Goal: Task Accomplishment & Management: Use online tool/utility

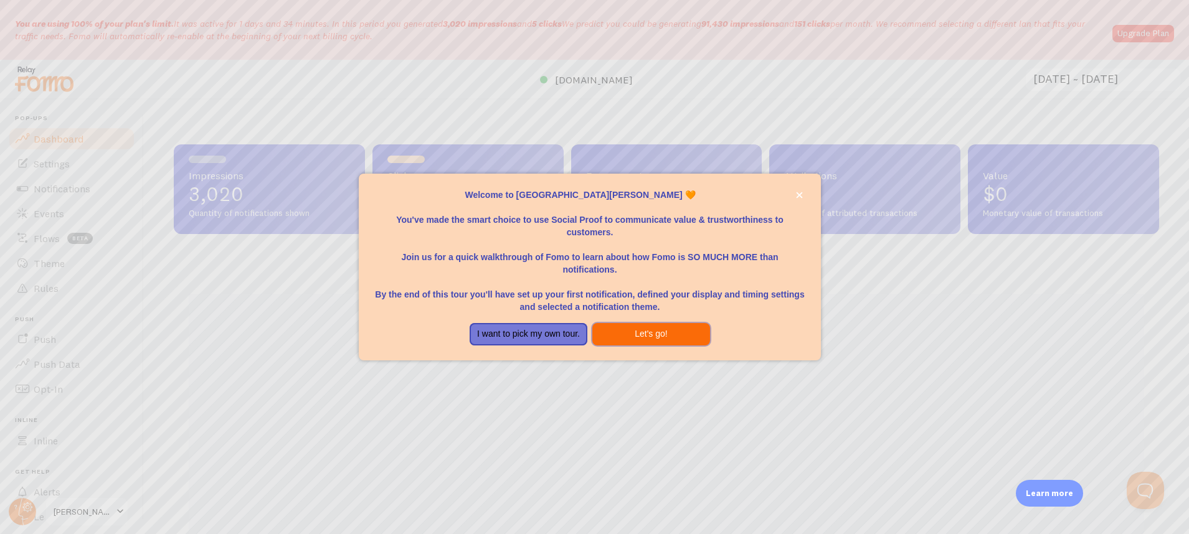
click at [628, 335] on button "Let's go!" at bounding box center [651, 334] width 118 height 22
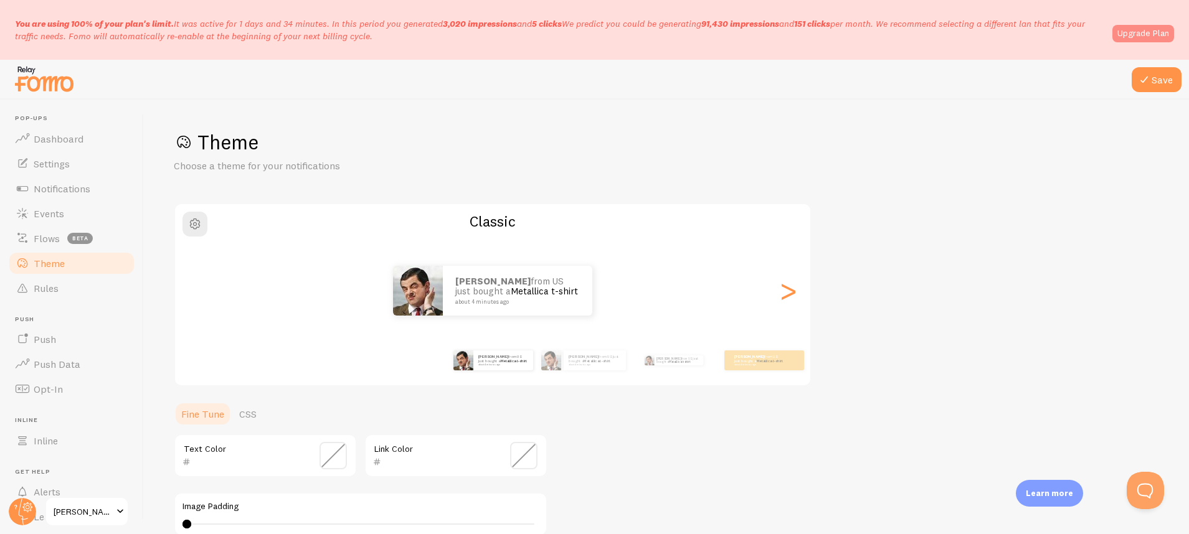
click at [1121, 39] on link "Upgrade Plan" at bounding box center [1143, 33] width 62 height 17
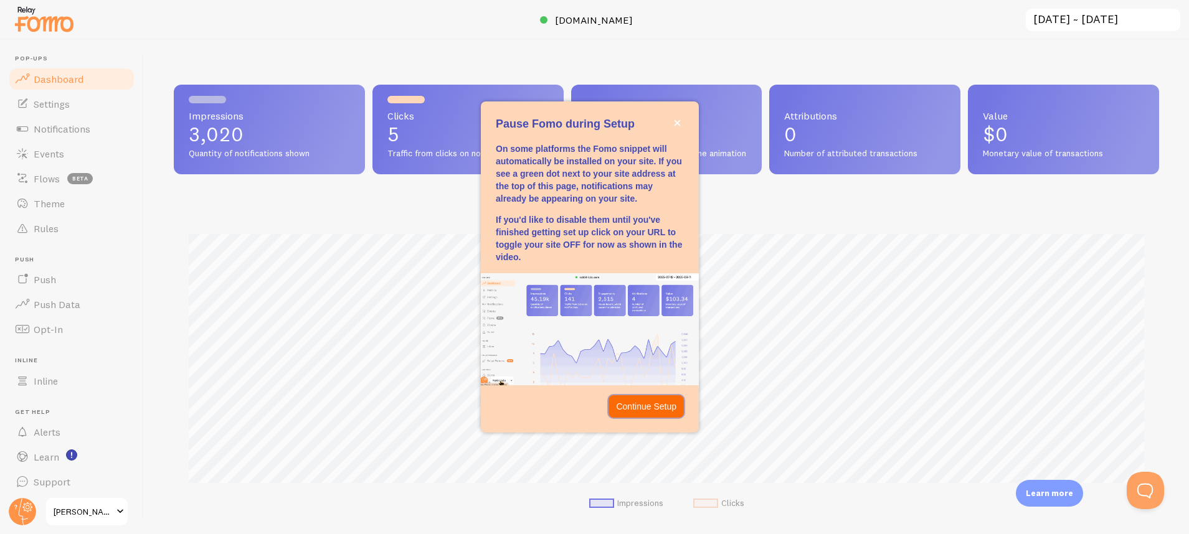
click at [648, 403] on p "Continue Setup" at bounding box center [646, 406] width 60 height 12
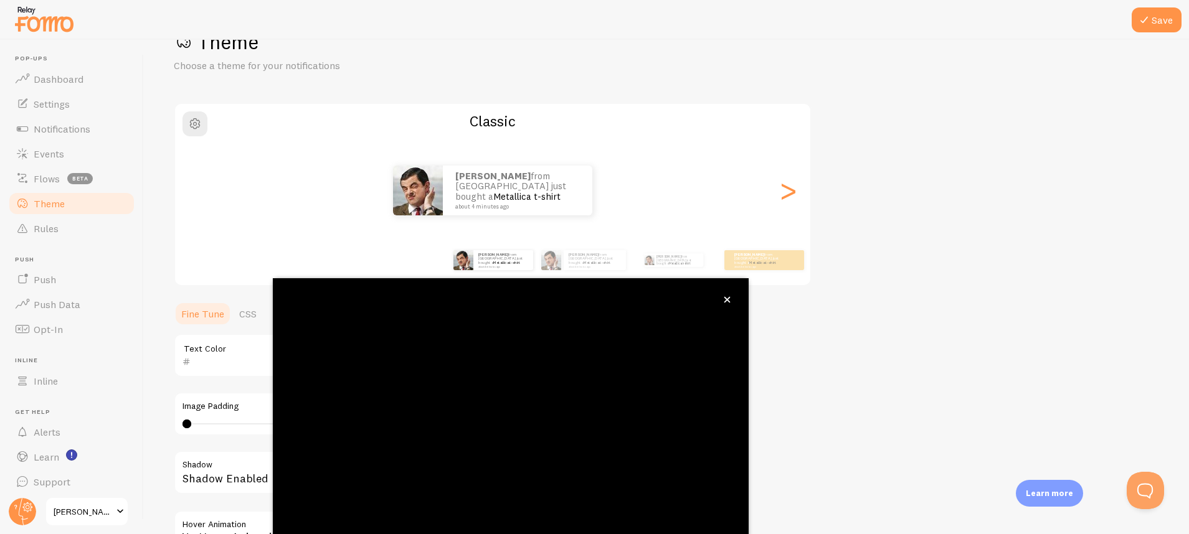
scroll to position [67, 0]
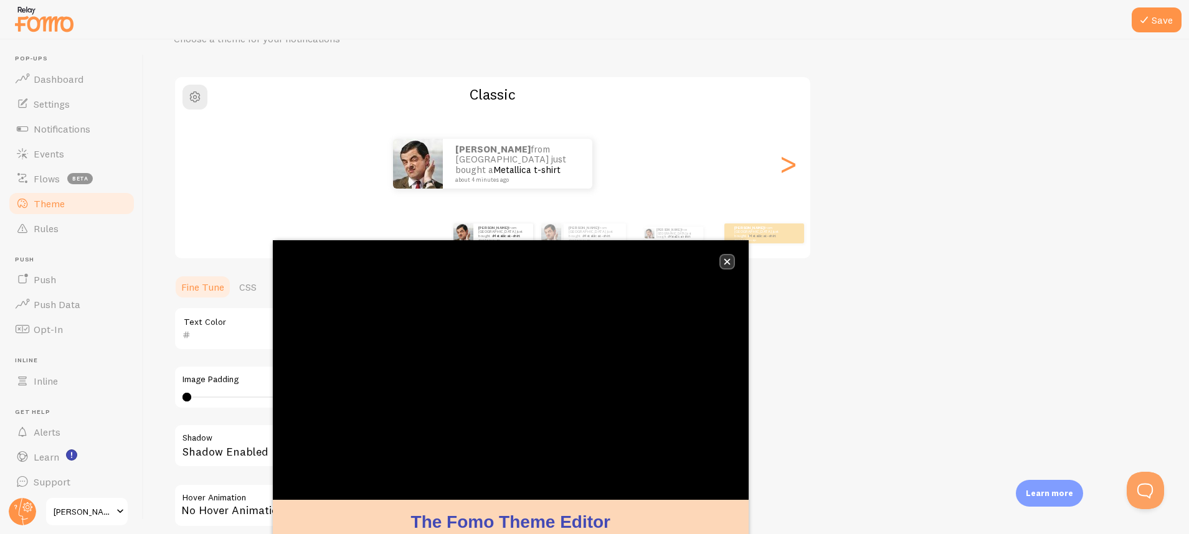
click at [732, 262] on button "close," at bounding box center [726, 261] width 13 height 13
click at [795, 168] on div ">" at bounding box center [787, 164] width 15 height 90
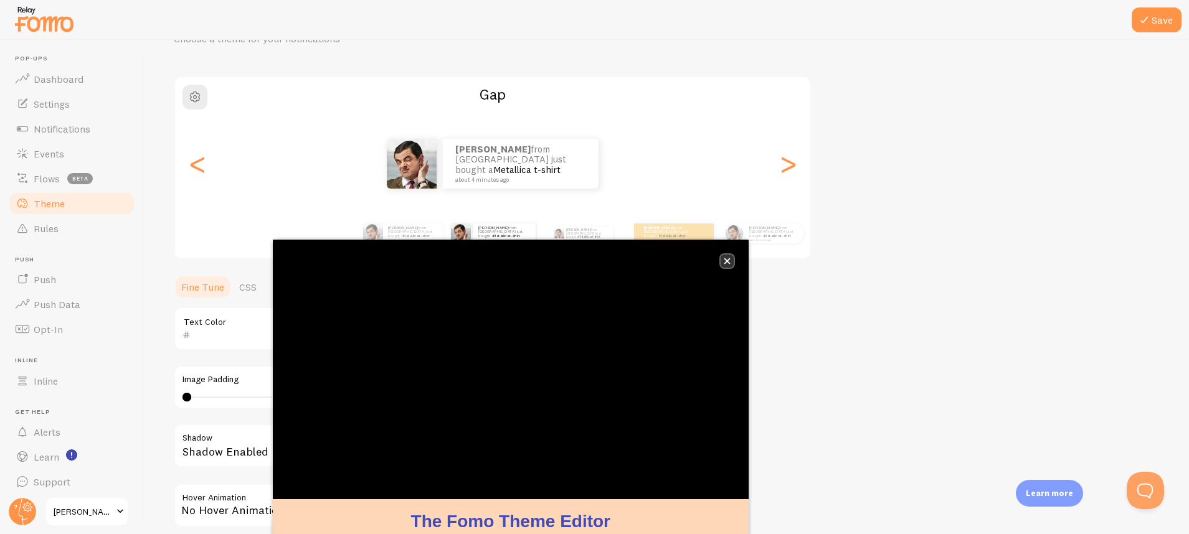
click at [730, 263] on button "close," at bounding box center [726, 261] width 13 height 13
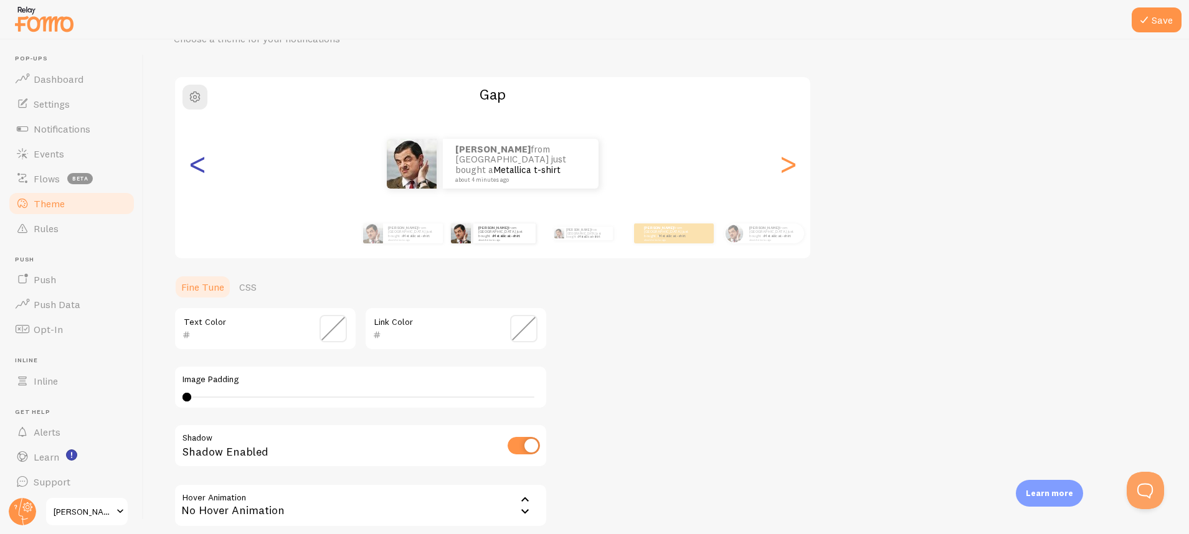
click at [205, 166] on div "<" at bounding box center [197, 164] width 15 height 90
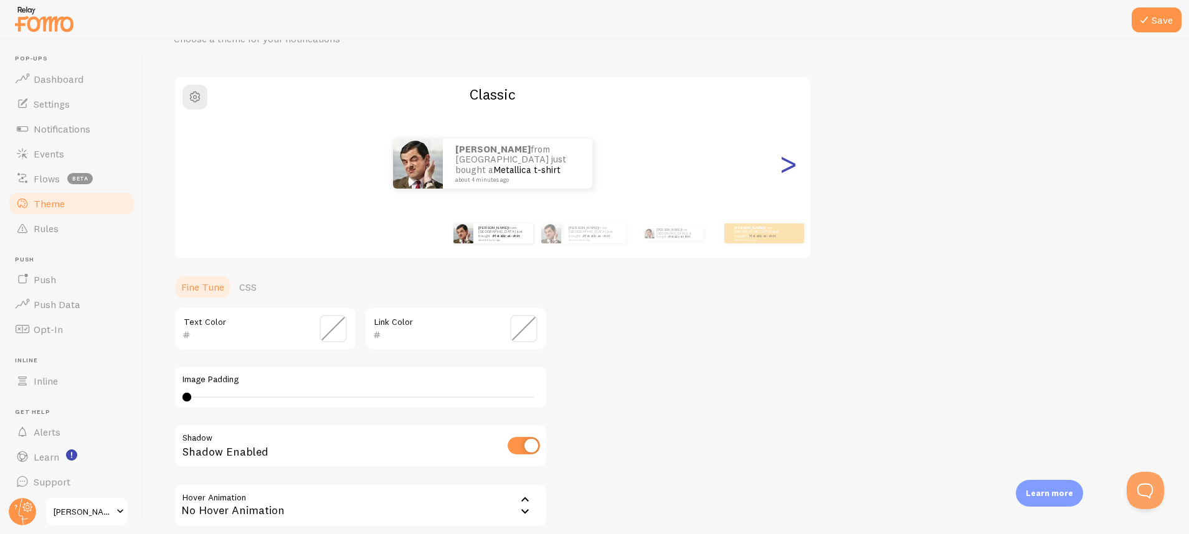
click at [783, 158] on div ">" at bounding box center [787, 164] width 15 height 90
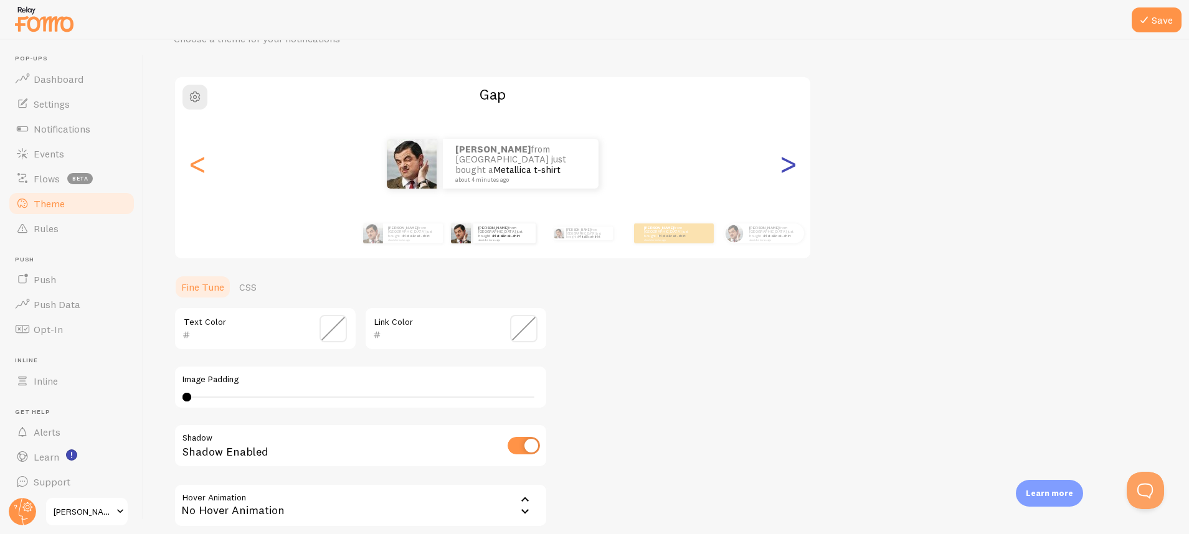
click at [783, 158] on div ">" at bounding box center [787, 164] width 15 height 90
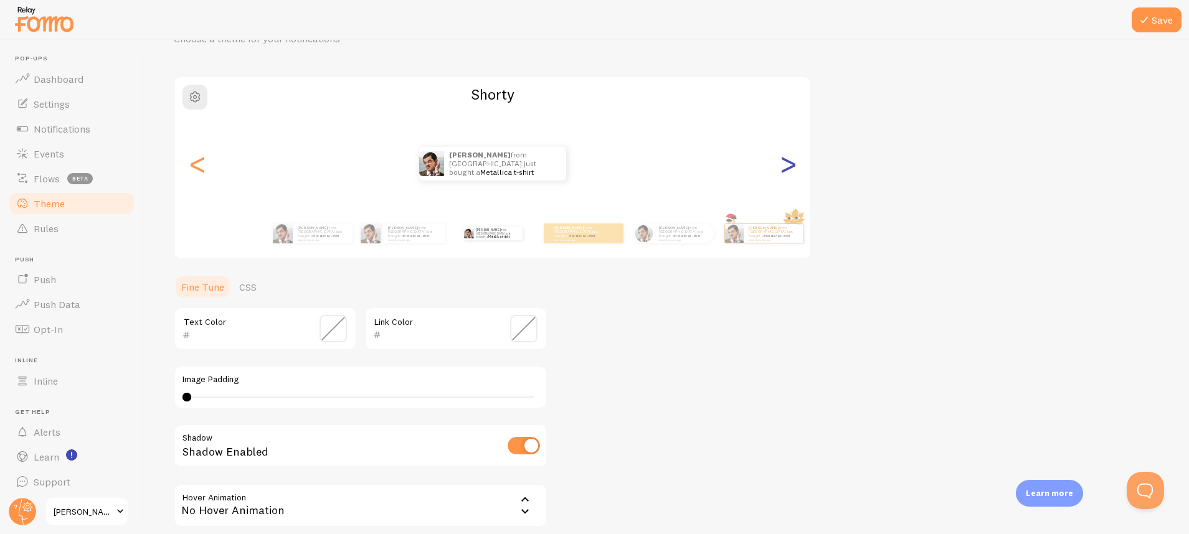
click at [783, 158] on div ">" at bounding box center [787, 164] width 15 height 90
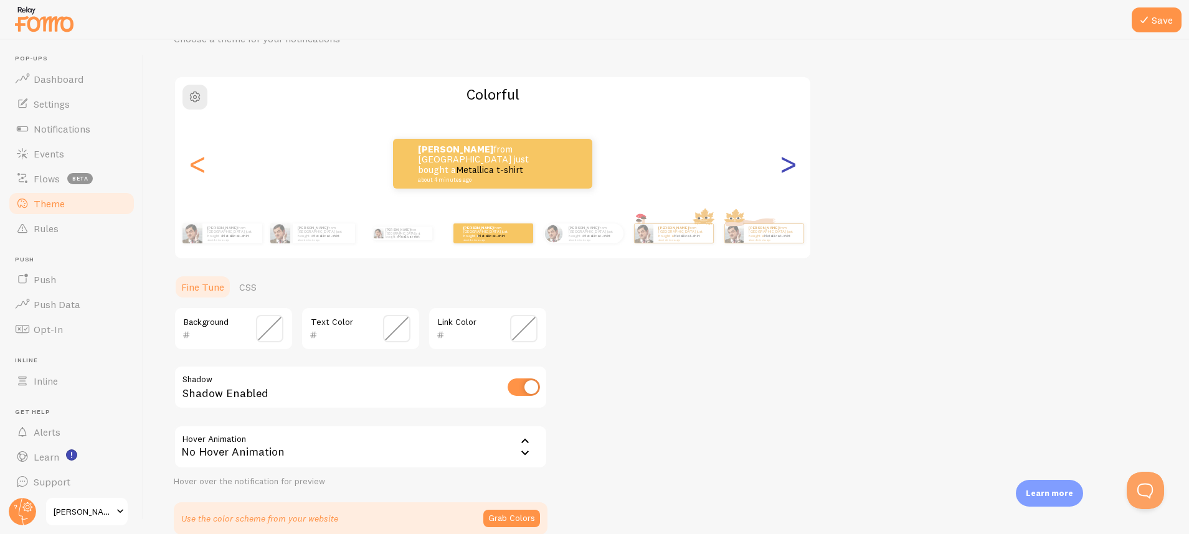
click at [783, 158] on div ">" at bounding box center [787, 164] width 15 height 90
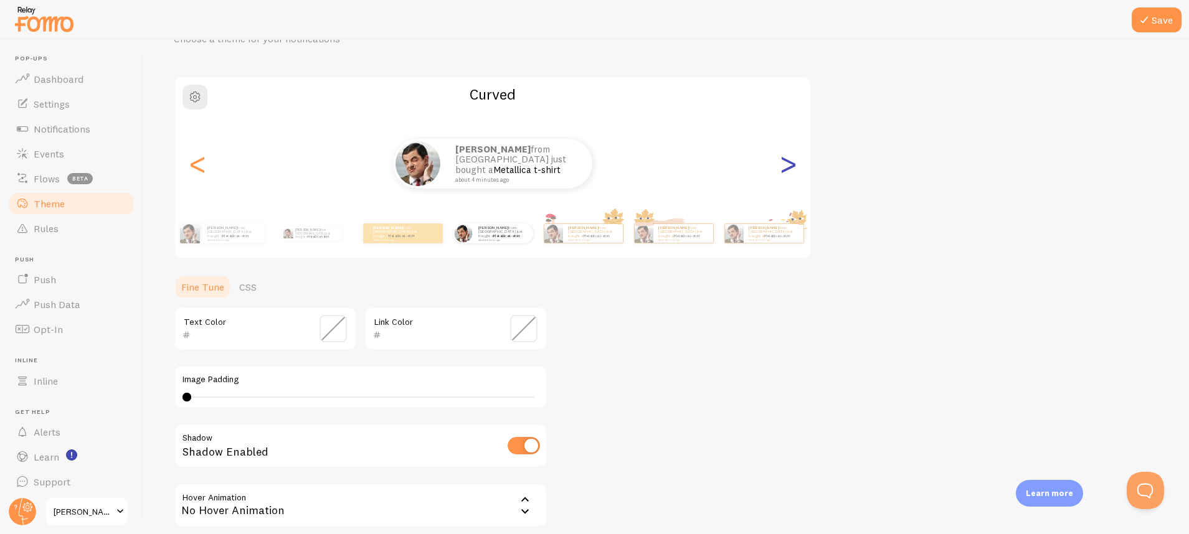
click at [783, 158] on div ">" at bounding box center [787, 164] width 15 height 90
type input "0"
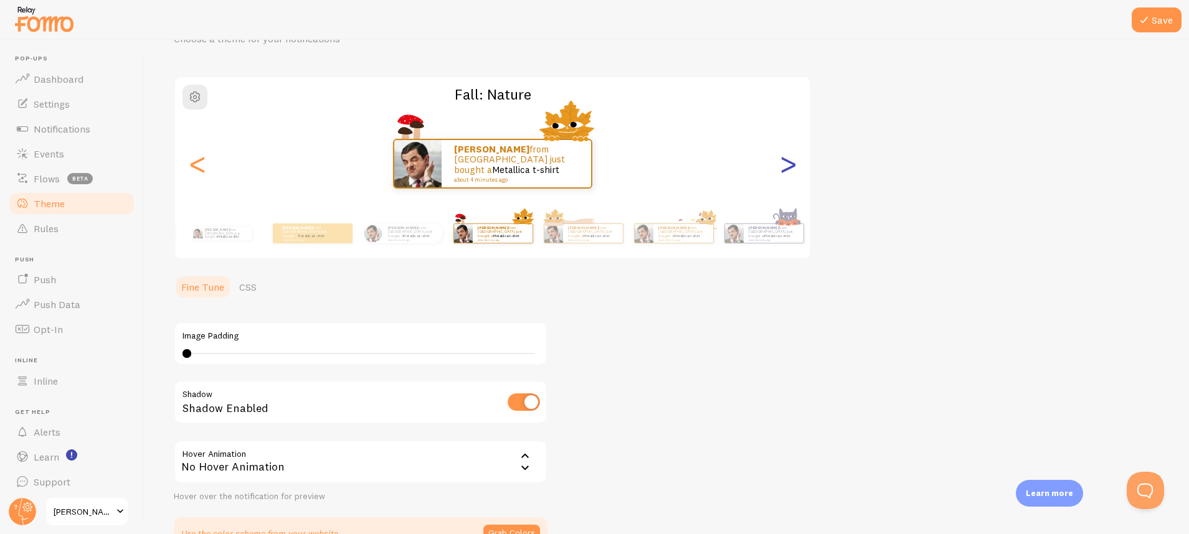
click at [783, 158] on div ">" at bounding box center [787, 164] width 15 height 90
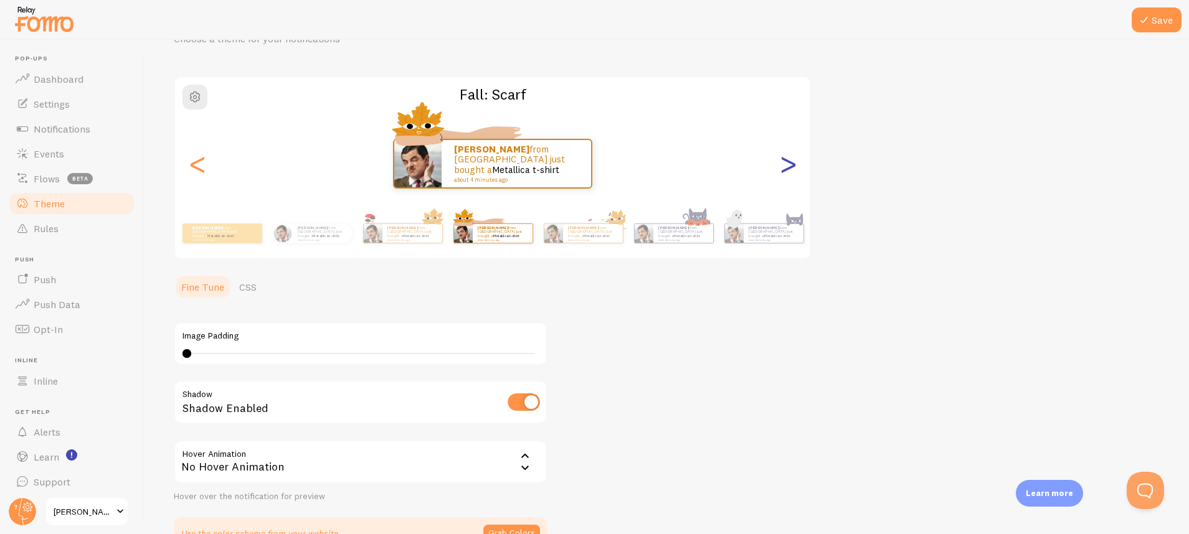
click at [783, 158] on div ">" at bounding box center [787, 164] width 15 height 90
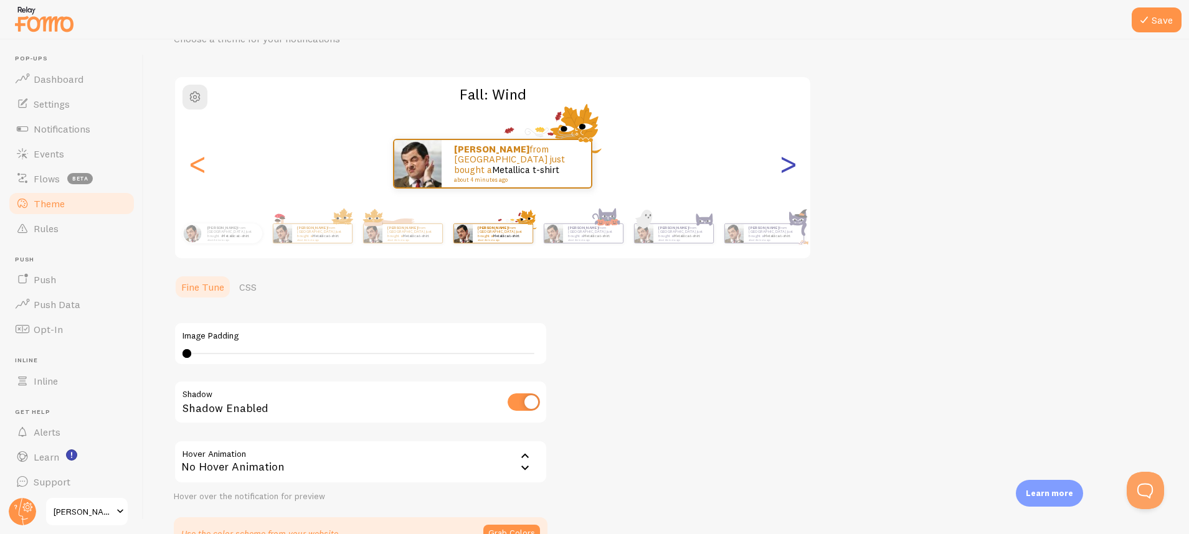
click at [783, 158] on div ">" at bounding box center [787, 164] width 15 height 90
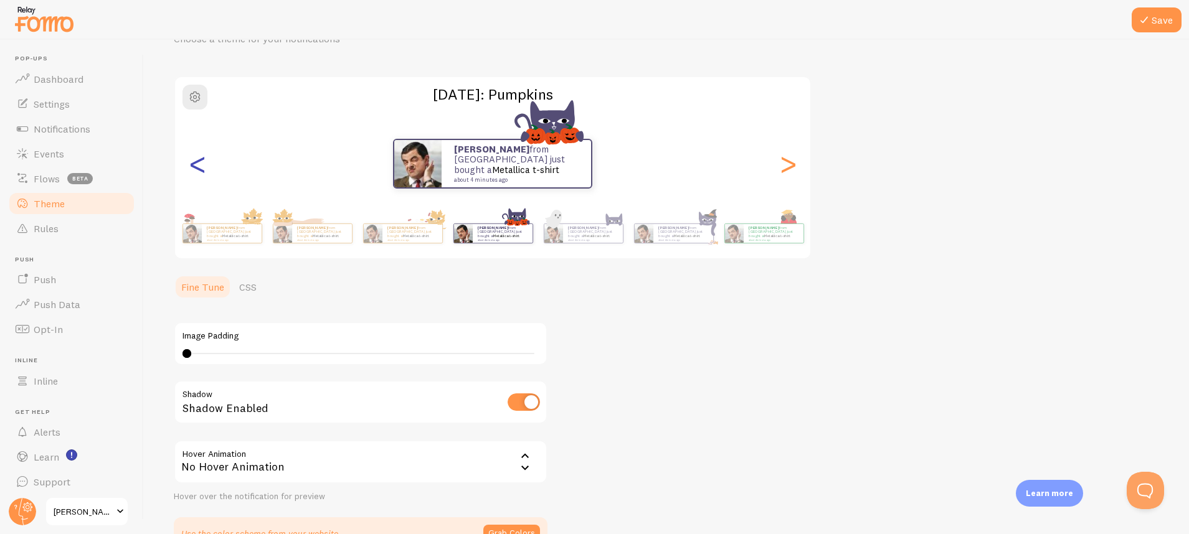
click at [205, 169] on div "<" at bounding box center [197, 164] width 15 height 90
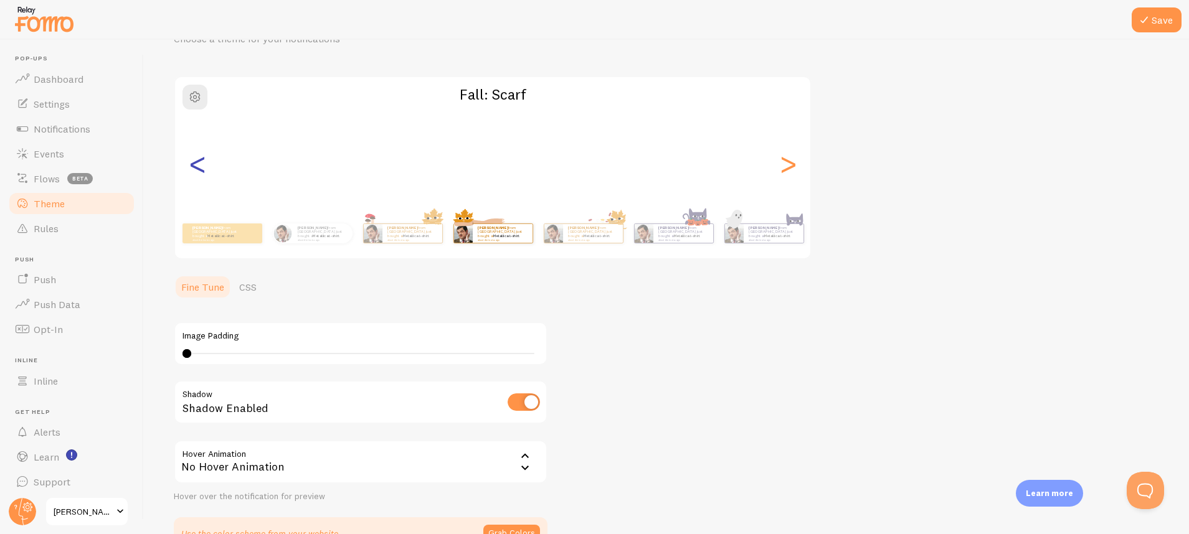
click at [205, 169] on div "<" at bounding box center [197, 164] width 15 height 90
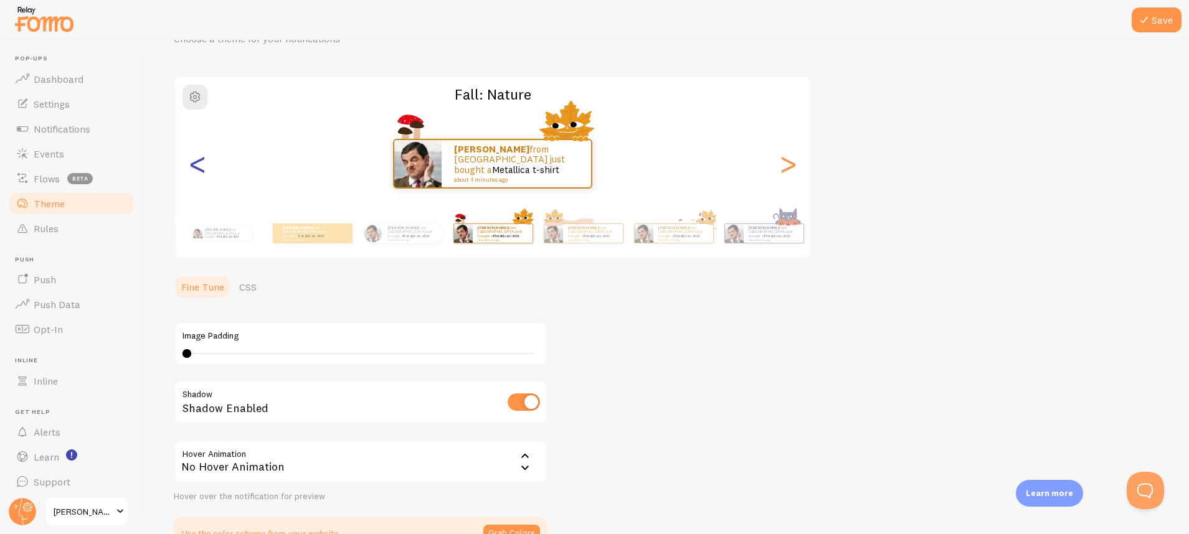
click at [205, 169] on div "<" at bounding box center [197, 164] width 15 height 90
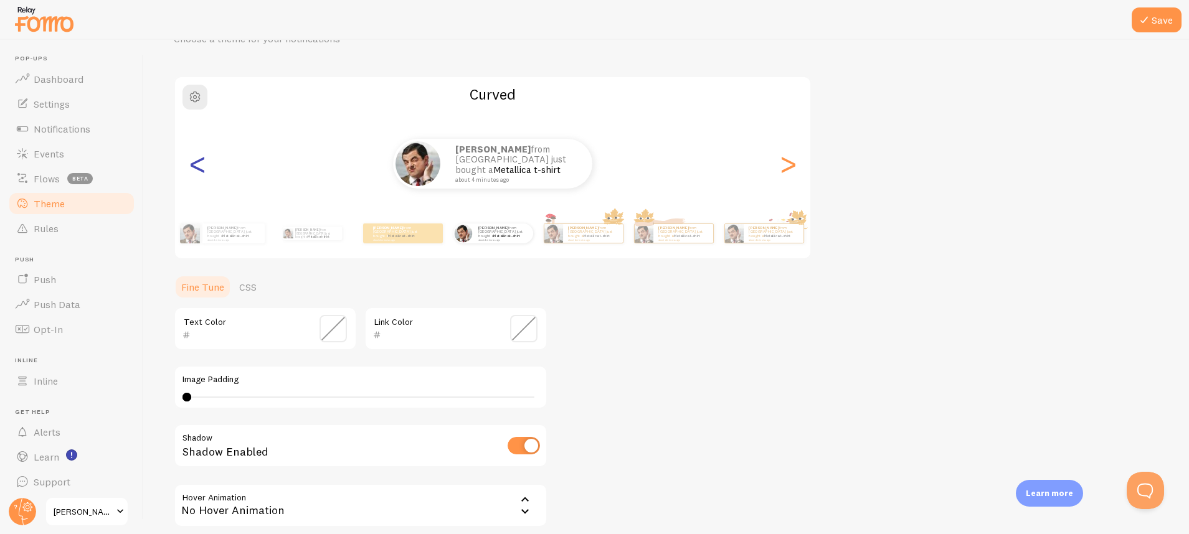
click at [205, 169] on div "<" at bounding box center [197, 164] width 15 height 90
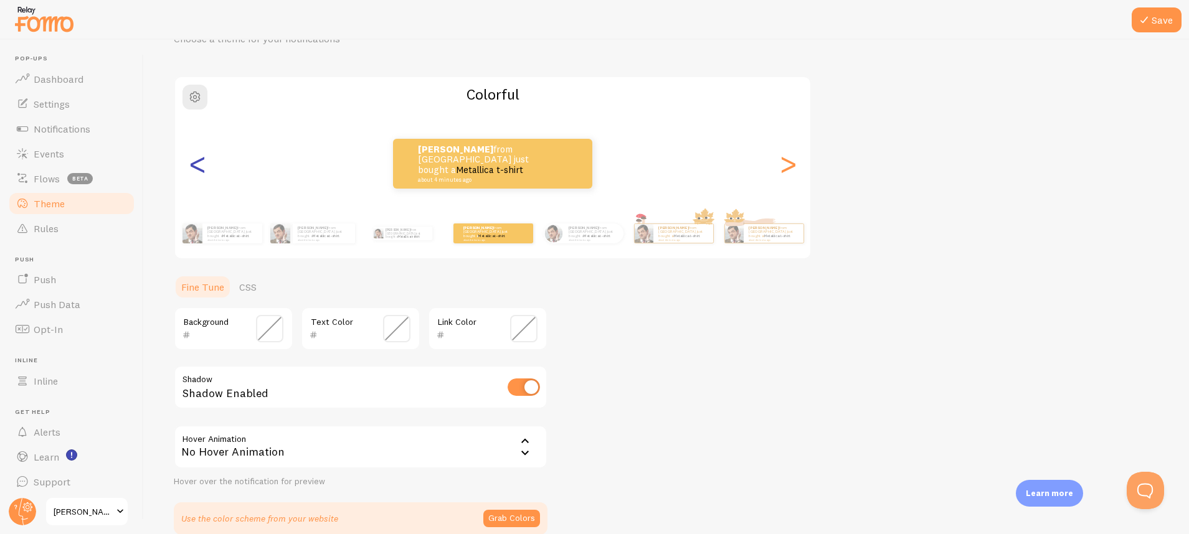
click at [205, 169] on div "<" at bounding box center [197, 164] width 15 height 90
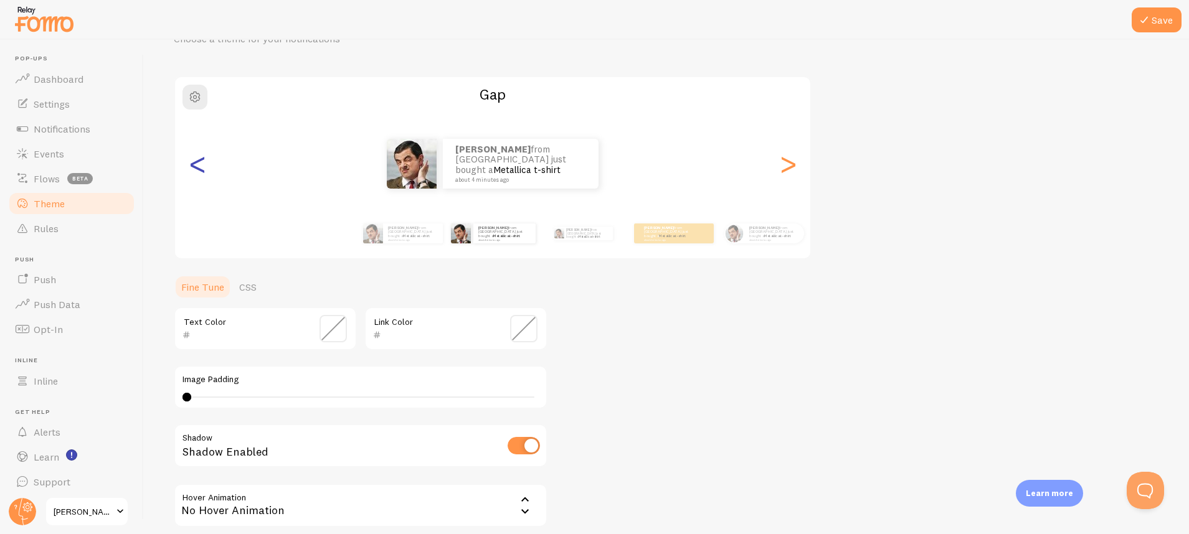
click at [205, 169] on div "<" at bounding box center [197, 164] width 15 height 90
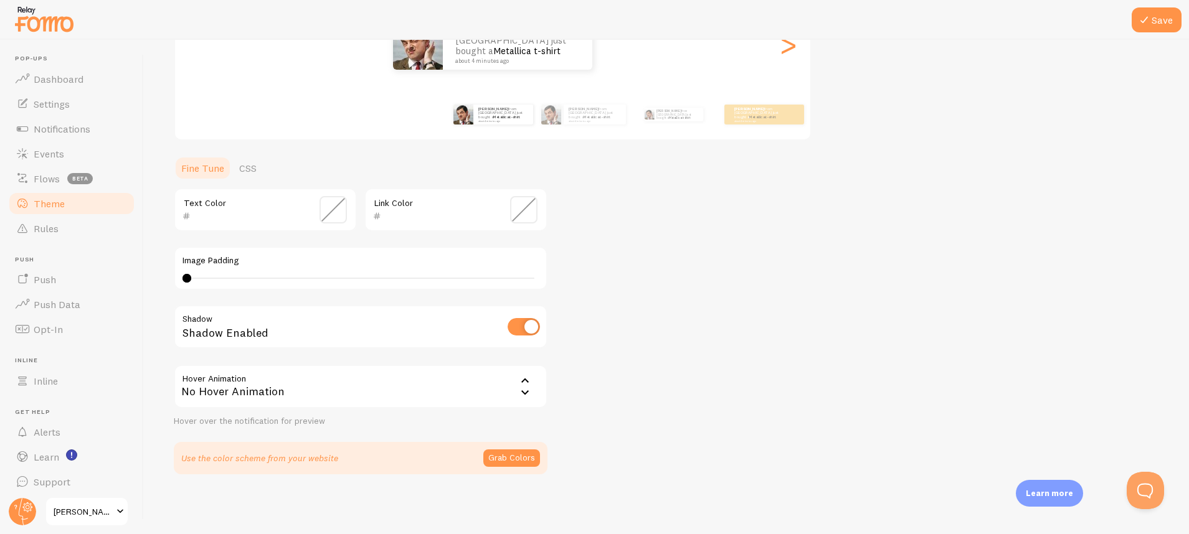
scroll to position [0, 0]
